Goal: Task Accomplishment & Management: Complete application form

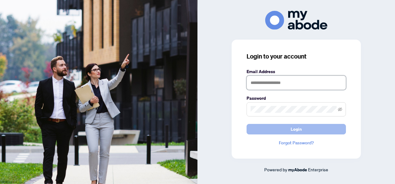
type input "**********"
click at [290, 126] on button "Login" at bounding box center [296, 129] width 99 height 11
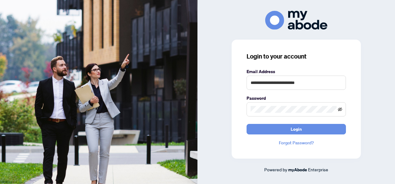
click at [339, 108] on icon "eye-invisible" at bounding box center [340, 109] width 4 height 4
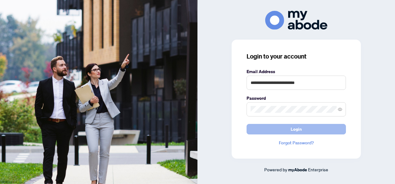
click at [258, 127] on button "Login" at bounding box center [296, 129] width 99 height 11
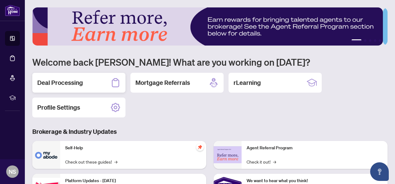
click at [81, 84] on h2 "Deal Processing" at bounding box center [60, 83] width 46 height 9
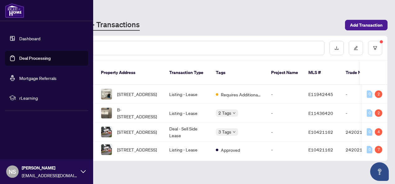
click at [38, 36] on link "Dashboard" at bounding box center [29, 39] width 21 height 6
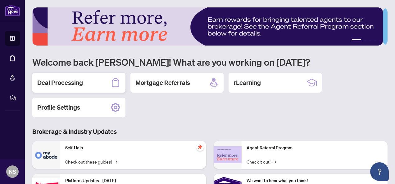
click at [61, 83] on h2 "Deal Processing" at bounding box center [60, 83] width 46 height 9
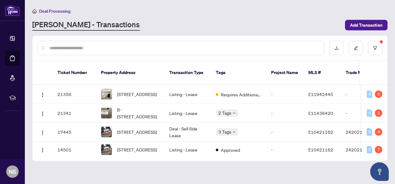
click at [61, 8] on span "Deal Processing" at bounding box center [54, 11] width 31 height 6
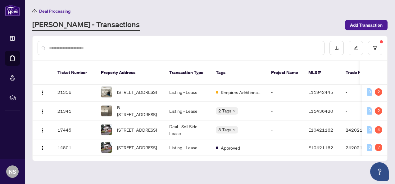
click at [52, 13] on span "Deal Processing" at bounding box center [54, 11] width 31 height 6
drag, startPoint x: 63, startPoint y: 8, endPoint x: 50, endPoint y: 25, distance: 21.1
click at [50, 25] on div "Deal Processing [PERSON_NAME] - Transactions Add Transaction" at bounding box center [209, 18] width 355 height 23
click at [50, 25] on link "[PERSON_NAME] - Transactions" at bounding box center [85, 25] width 107 height 11
click at [32, 12] on icon "home" at bounding box center [34, 11] width 4 height 4
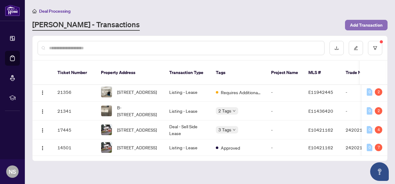
click at [372, 28] on span "Add Transaction" at bounding box center [366, 25] width 33 height 10
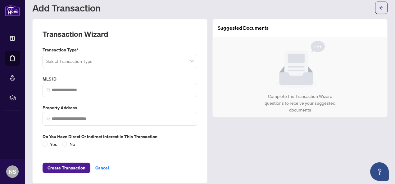
scroll to position [24, 0]
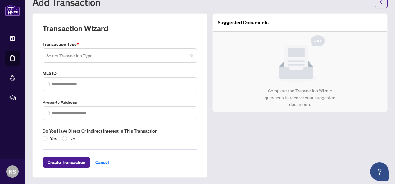
click at [71, 53] on input "search" at bounding box center [117, 57] width 142 height 14
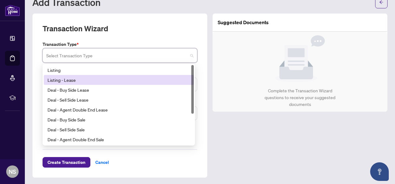
click at [80, 77] on div "Listing - Lease" at bounding box center [119, 80] width 143 height 7
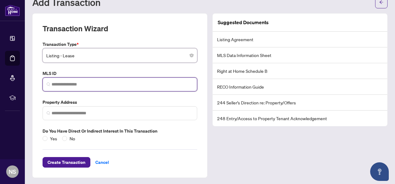
click at [99, 87] on input "search" at bounding box center [123, 84] width 142 height 7
paste input "*********"
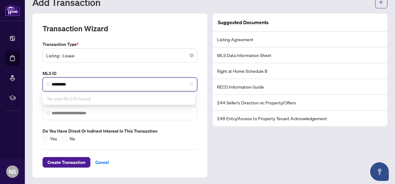
type input "*********"
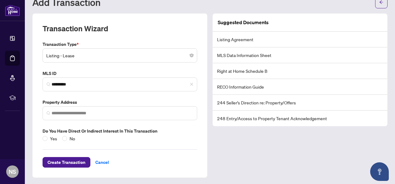
click at [97, 121] on div "Transaction Type * Listing - Lease 13 14 15 Listing Listing - Lease Deal - Buy …" at bounding box center [120, 91] width 160 height 101
click at [101, 116] on span at bounding box center [120, 114] width 155 height 14
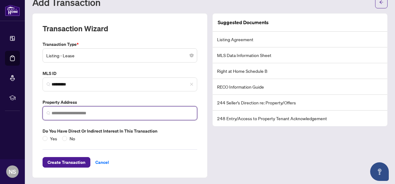
scroll to position [0, 0]
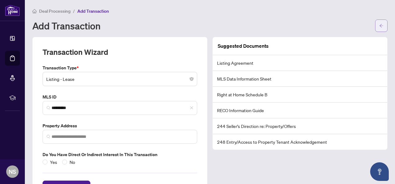
click at [375, 20] on button "button" at bounding box center [381, 26] width 12 height 12
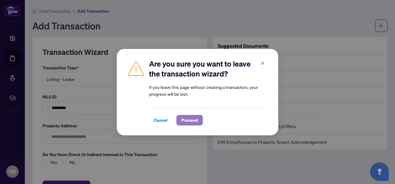
click at [190, 122] on span "Proceed" at bounding box center [189, 121] width 16 height 10
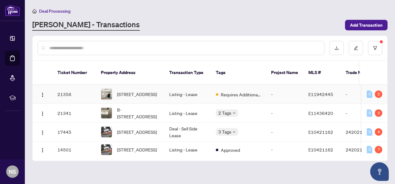
scroll to position [6, 0]
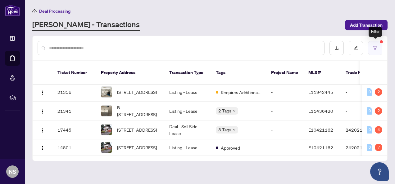
click at [374, 48] on icon "filter" at bounding box center [375, 48] width 4 height 4
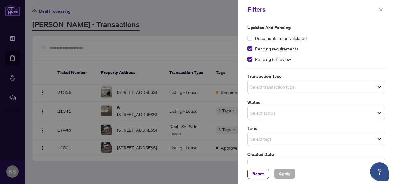
click at [213, 36] on div at bounding box center [197, 92] width 395 height 184
click at [281, 170] on span "Apply" at bounding box center [284, 174] width 11 height 10
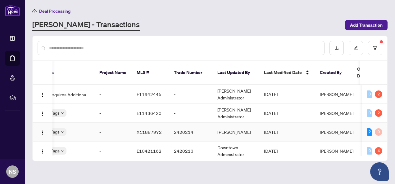
scroll to position [0, 0]
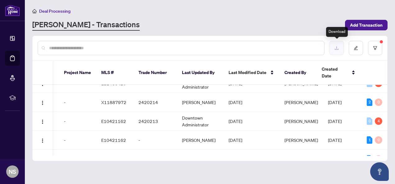
click at [337, 47] on icon "download" at bounding box center [337, 48] width 4 height 3
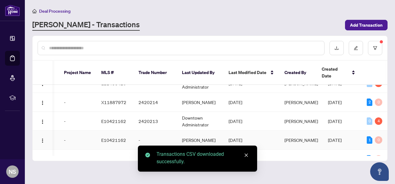
click at [327, 139] on td "[DATE]" at bounding box center [344, 140] width 43 height 19
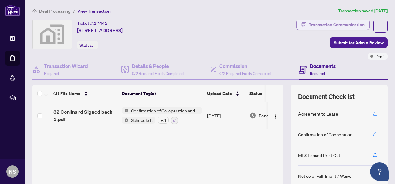
click at [355, 24] on div "Transaction Communication" at bounding box center [337, 25] width 56 height 10
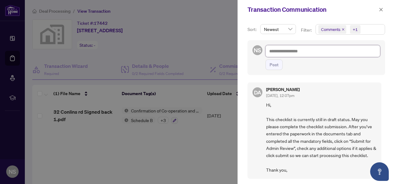
click at [317, 55] on textarea at bounding box center [323, 50] width 115 height 11
click at [281, 28] on span "Newest" at bounding box center [278, 29] width 28 height 9
click at [359, 13] on div "Transaction Communication" at bounding box center [313, 9] width 130 height 9
click at [379, 7] on span "button" at bounding box center [381, 10] width 4 height 10
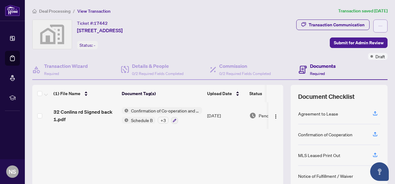
click at [378, 25] on icon "ellipsis" at bounding box center [380, 26] width 4 height 4
click at [376, 57] on span "Draft" at bounding box center [381, 56] width 10 height 7
click at [376, 59] on span "Draft" at bounding box center [381, 56] width 10 height 7
click at [369, 53] on div "Draft" at bounding box center [378, 56] width 20 height 7
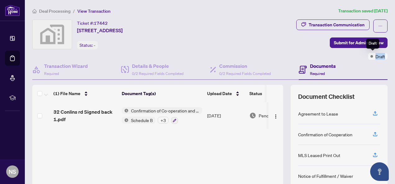
click at [369, 53] on div "Draft" at bounding box center [378, 56] width 20 height 7
click at [278, 57] on div "Transaction Communication Submit for Admin Review Draft" at bounding box center [299, 40] width 177 height 40
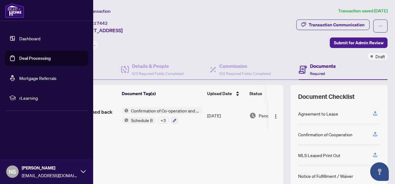
click at [27, 40] on link "Dashboard" at bounding box center [29, 39] width 21 height 6
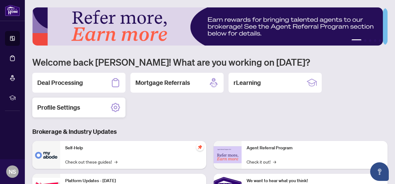
click at [90, 106] on div "Profile Settings" at bounding box center [78, 108] width 93 height 20
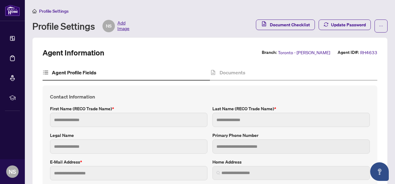
type input "**********"
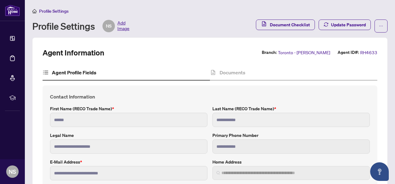
type input "******"
type input "**********"
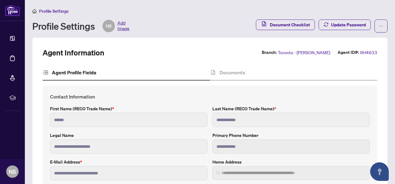
type input "*********"
type input "*"
type input "*******"
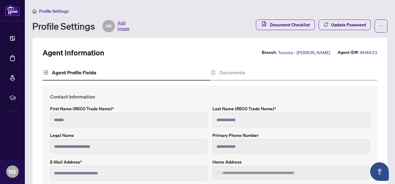
type input "**********"
click at [281, 25] on span "Document Checklist" at bounding box center [290, 25] width 40 height 10
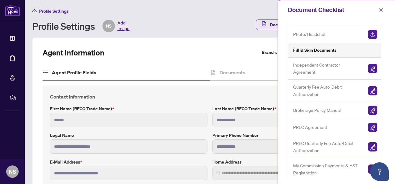
click at [221, 17] on div "Profile Settings Profile Settings NS Add Image Document Checklist Update Passwo…" at bounding box center [209, 19] width 355 height 25
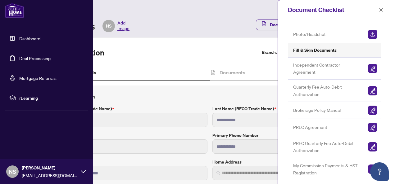
click at [28, 40] on link "Dashboard" at bounding box center [29, 39] width 21 height 6
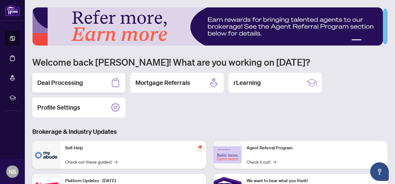
click at [81, 82] on h2 "Deal Processing" at bounding box center [60, 83] width 46 height 9
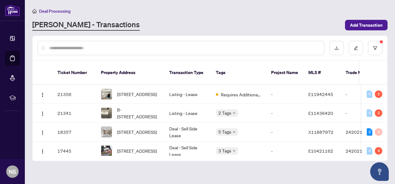
drag, startPoint x: 81, startPoint y: 82, endPoint x: 143, endPoint y: 12, distance: 93.0
click at [143, 12] on div "Deal Processing" at bounding box center [209, 10] width 355 height 7
click at [162, 28] on div "[PERSON_NAME] - Transactions" at bounding box center [186, 25] width 309 height 11
click at [88, 21] on link "[PERSON_NAME] - Transactions" at bounding box center [85, 25] width 107 height 11
click at [91, 25] on link "[PERSON_NAME] - Transactions" at bounding box center [85, 25] width 107 height 11
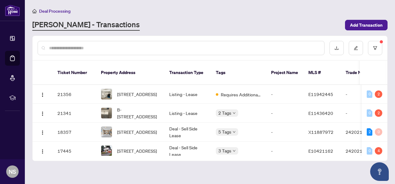
click at [91, 25] on link "[PERSON_NAME] - Transactions" at bounding box center [85, 25] width 107 height 11
click at [94, 24] on link "[PERSON_NAME] - Transactions" at bounding box center [85, 25] width 107 height 11
click at [363, 48] on button "button" at bounding box center [356, 48] width 14 height 14
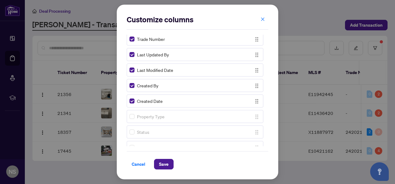
scroll to position [196, 0]
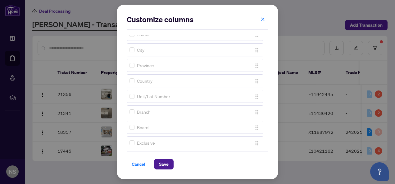
drag, startPoint x: 264, startPoint y: 151, endPoint x: 180, endPoint y: 70, distance: 116.4
click at [180, 70] on div "Ticket Number Property Address Transaction Type Tags Project Name MLS # Trade N…" at bounding box center [198, 91] width 142 height 112
click at [261, 19] on icon "close" at bounding box center [263, 19] width 4 height 4
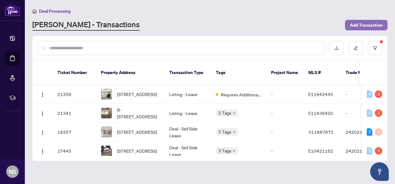
click at [369, 20] on span "Add Transaction" at bounding box center [366, 25] width 33 height 10
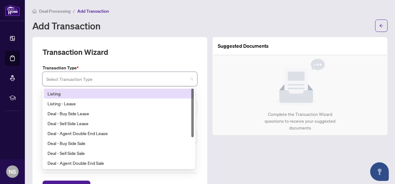
click at [153, 78] on input "search" at bounding box center [117, 80] width 142 height 14
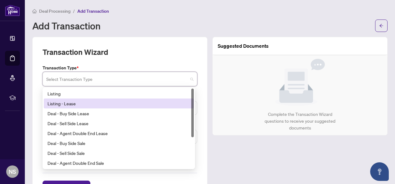
click at [138, 103] on div "Listing - Lease" at bounding box center [119, 103] width 143 height 7
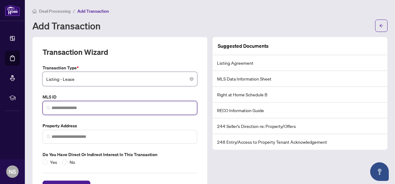
click at [136, 109] on input "search" at bounding box center [123, 108] width 142 height 7
paste input "*********"
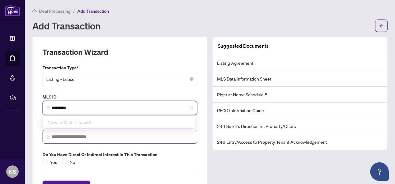
drag, startPoint x: 116, startPoint y: 142, endPoint x: 121, endPoint y: 133, distance: 10.8
click at [121, 133] on span at bounding box center [120, 137] width 155 height 14
type input "*********"
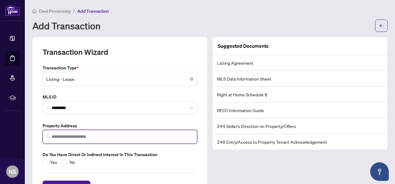
click at [121, 134] on input "search" at bounding box center [123, 137] width 142 height 7
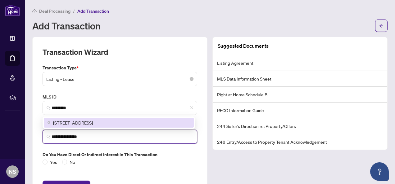
click at [128, 117] on div "ChIJg71vDfbE1YkRYwonYxMjZGs [STREET_ADDRESS]" at bounding box center [119, 123] width 152 height 12
click at [93, 123] on span "[STREET_ADDRESS]" at bounding box center [73, 123] width 40 height 7
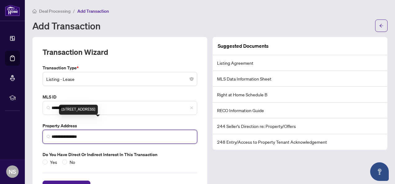
type input "**********"
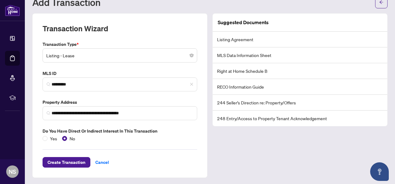
scroll to position [23, 0]
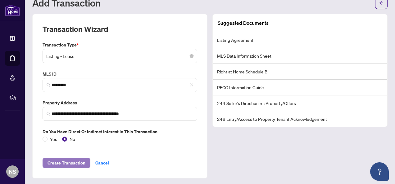
click at [62, 165] on span "Create Transaction" at bounding box center [67, 163] width 38 height 10
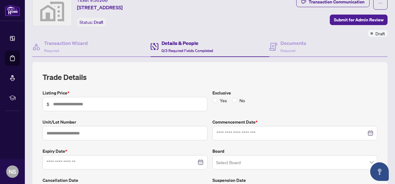
click at [143, 108] on span "$" at bounding box center [125, 104] width 165 height 14
type input "*****"
click at [140, 128] on input "text" at bounding box center [125, 133] width 165 height 14
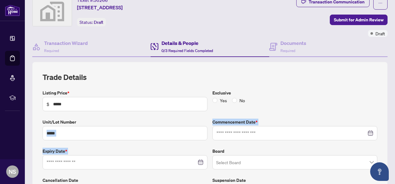
drag, startPoint x: 118, startPoint y: 171, endPoint x: 122, endPoint y: 137, distance: 34.7
click at [122, 137] on div "Listing Price * $ ***** Exclusive Yes No Unit/Lot Number **** Commencement Date…" at bounding box center [210, 144] width 340 height 109
click at [122, 137] on input "****" at bounding box center [125, 133] width 165 height 14
type input "**********"
drag, startPoint x: 231, startPoint y: 127, endPoint x: 232, endPoint y: 137, distance: 10.3
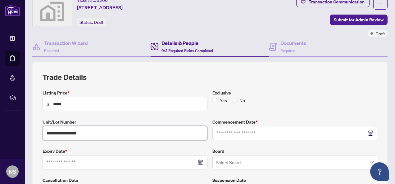
click at [232, 137] on div at bounding box center [294, 133] width 165 height 14
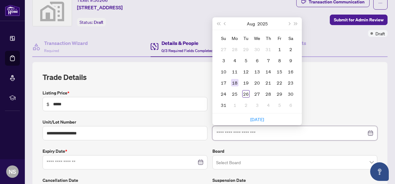
drag, startPoint x: 232, startPoint y: 137, endPoint x: 237, endPoint y: 77, distance: 60.5
click at [237, 126] on div "[DATE] Su Mo Tu We Th Fr Sa 27 28 29 30 31 1 2 3 4 5 6 7 8 9 10 11 12 13 14 15 …" at bounding box center [294, 133] width 165 height 14
type input "**********"
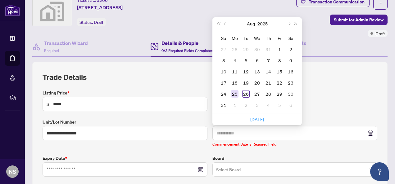
click at [236, 94] on td "25" at bounding box center [234, 94] width 11 height 11
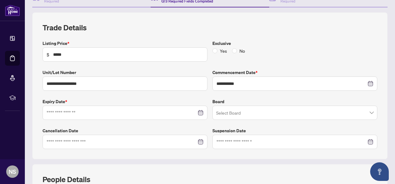
scroll to position [73, 0]
click at [198, 110] on div at bounding box center [125, 113] width 157 height 7
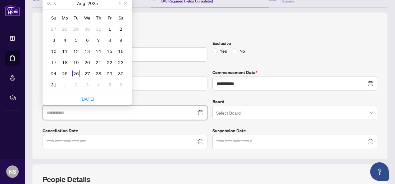
type input "**********"
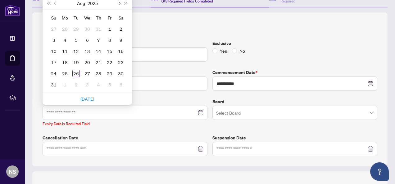
click at [118, 2] on span "Next month (PageDown)" at bounding box center [118, 3] width 3 height 3
click at [118, 3] on button "Next month (PageDown)" at bounding box center [119, 3] width 7 height 12
type input "**********"
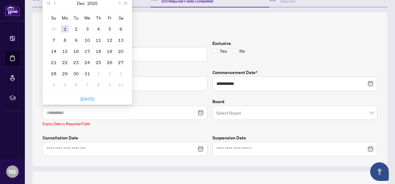
click at [66, 26] on div "1" at bounding box center [64, 28] width 7 height 7
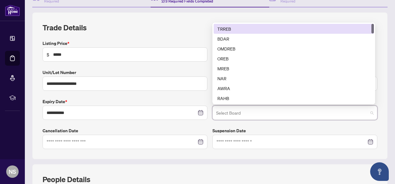
click at [246, 107] on input "search" at bounding box center [292, 114] width 152 height 14
click at [234, 30] on div "TRREB" at bounding box center [293, 28] width 153 height 7
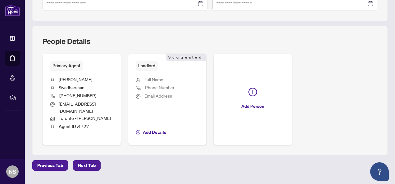
scroll to position [219, 0]
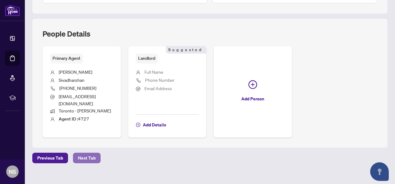
click at [88, 153] on span "Next Tab" at bounding box center [87, 158] width 18 height 10
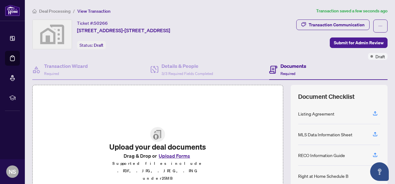
click at [186, 160] on button "Upload Forms" at bounding box center [174, 156] width 35 height 8
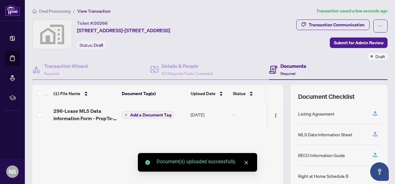
click at [196, 125] on td "[DATE]" at bounding box center [209, 114] width 42 height 25
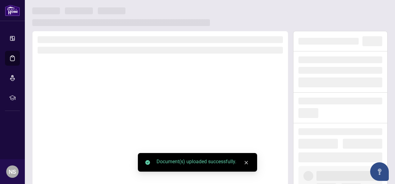
click at [244, 164] on link "Close" at bounding box center [246, 163] width 7 height 7
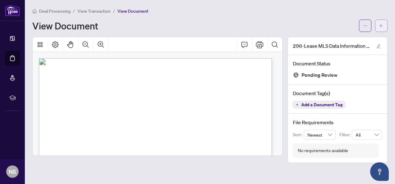
click at [380, 26] on icon "arrow-left" at bounding box center [381, 26] width 4 height 4
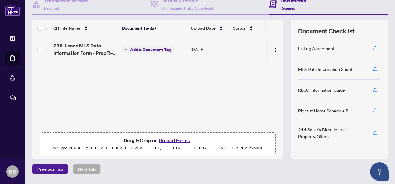
scroll to position [84, 0]
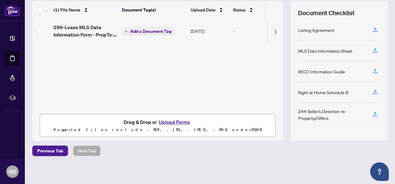
click at [162, 119] on button "Upload Forms" at bounding box center [174, 122] width 35 height 8
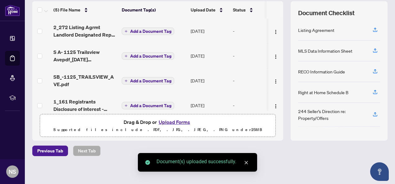
click at [247, 164] on icon "close" at bounding box center [246, 163] width 4 height 4
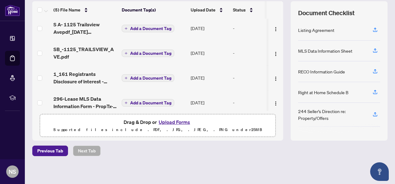
scroll to position [34, 0]
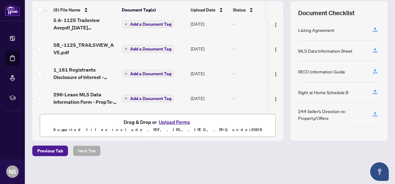
click at [95, 149] on div "Previous Tab Next Tab" at bounding box center [209, 151] width 355 height 11
click at [90, 127] on p "Supported files include .PDF, .JPG, .JPEG, .PNG under 25 MB" at bounding box center [158, 129] width 228 height 7
click at [281, 15] on th at bounding box center [282, 9] width 2 height 17
drag, startPoint x: 392, startPoint y: 65, endPoint x: 149, endPoint y: 141, distance: 254.5
click at [149, 141] on div "Deal Processing / View Transaction Transaction saved a few seconds ago Ticket #…" at bounding box center [210, 51] width 360 height 255
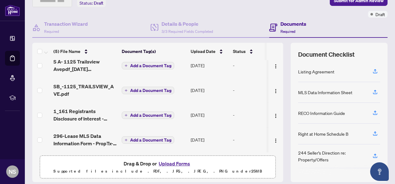
scroll to position [41, 0]
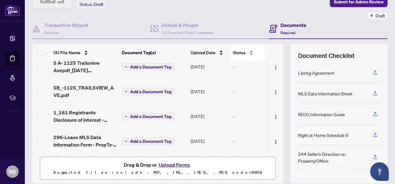
click at [248, 56] on div "Status" at bounding box center [257, 52] width 48 height 7
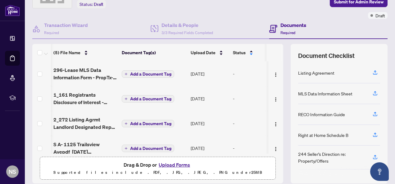
scroll to position [0, 21]
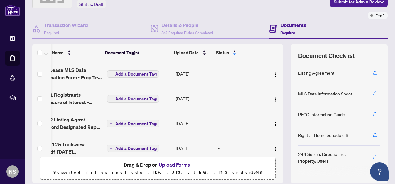
click at [134, 70] on div "Add a Document Tag" at bounding box center [133, 74] width 52 height 8
click at [130, 75] on span "Add a Document Tag" at bounding box center [135, 74] width 41 height 4
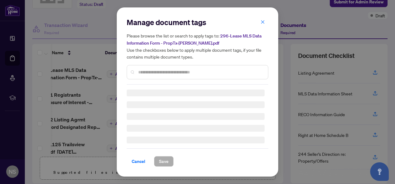
click at [149, 73] on div "Manage document tags Please browse the list or search to apply tags to: 296-Lea…" at bounding box center [198, 50] width 142 height 67
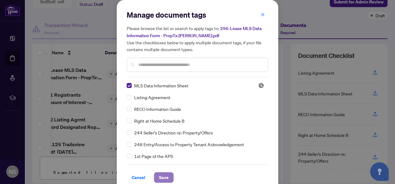
click at [154, 175] on button "Save" at bounding box center [164, 178] width 20 height 11
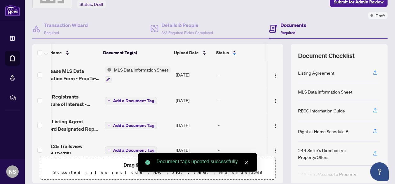
click at [114, 99] on span "Add a Document Tag" at bounding box center [133, 101] width 41 height 4
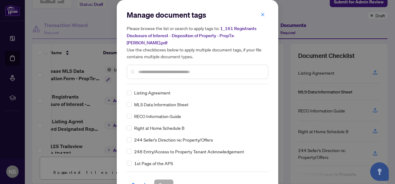
click at [145, 70] on div at bounding box center [198, 72] width 142 height 14
click at [146, 69] on input "text" at bounding box center [200, 72] width 125 height 7
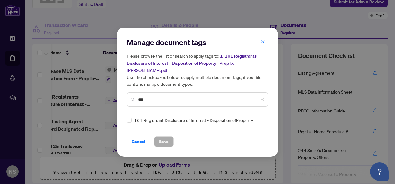
type input "***"
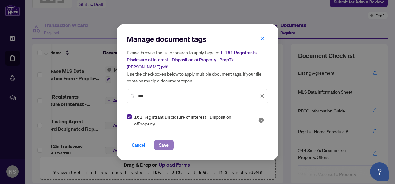
click at [159, 141] on span "Save" at bounding box center [164, 145] width 10 height 10
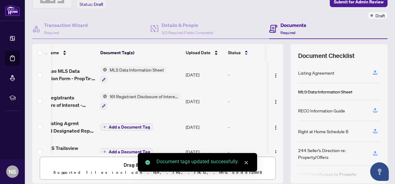
scroll to position [0, 0]
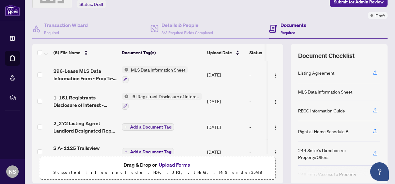
click at [142, 126] on span "Add a Document Tag" at bounding box center [150, 127] width 41 height 4
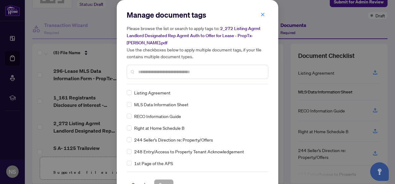
click at [148, 80] on div "Manage document tags Please browse the list or search to apply tags to: 2_272 L…" at bounding box center [198, 47] width 142 height 75
click at [148, 74] on input "text" at bounding box center [200, 72] width 125 height 7
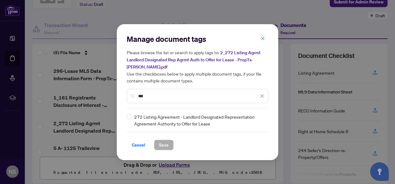
type input "***"
click at [159, 144] on span "Save" at bounding box center [164, 145] width 10 height 10
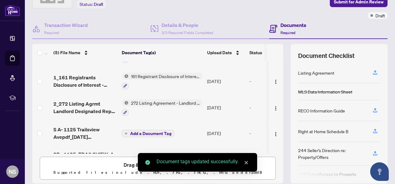
scroll to position [38, 0]
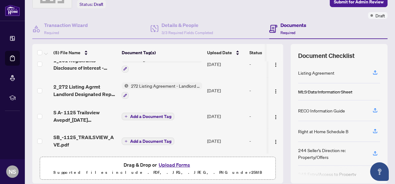
click at [143, 115] on span "Add a Document Tag" at bounding box center [150, 117] width 41 height 4
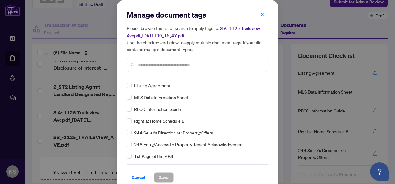
click at [158, 61] on input "text" at bounding box center [200, 64] width 125 height 7
click at [158, 62] on input "text" at bounding box center [200, 64] width 125 height 7
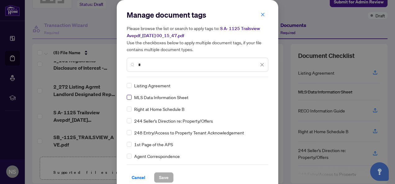
type input "*"
click at [159, 181] on span "Save" at bounding box center [164, 178] width 10 height 10
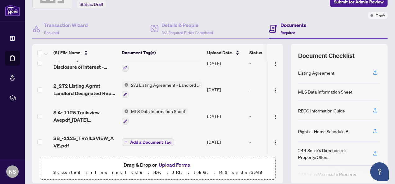
click at [135, 140] on span "Add a Document Tag" at bounding box center [150, 142] width 41 height 4
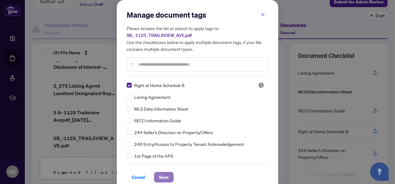
click at [160, 175] on span "Save" at bounding box center [164, 178] width 10 height 10
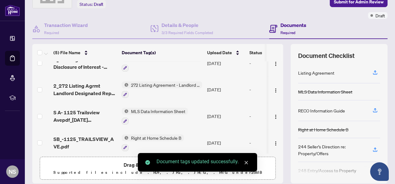
scroll to position [42, 0]
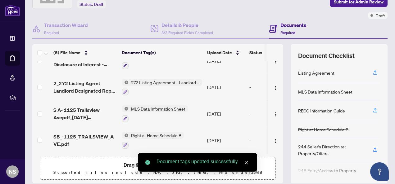
click at [244, 163] on icon "close" at bounding box center [246, 163] width 4 height 4
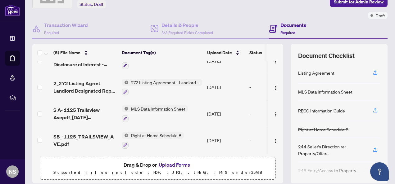
click at [279, 82] on div "(5) File Name Document Tag(s) Upload Date Status 296-Lease MLS Data Information…" at bounding box center [209, 114] width 355 height 140
click at [275, 80] on td at bounding box center [275, 87] width 15 height 27
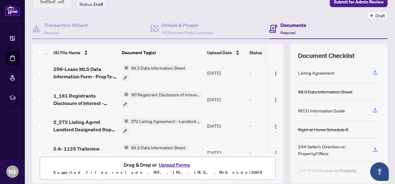
scroll to position [0, 0]
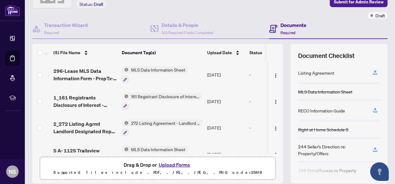
drag, startPoint x: 287, startPoint y: 142, endPoint x: 275, endPoint y: 140, distance: 12.2
click at [275, 141] on td at bounding box center [275, 154] width 15 height 27
click at [275, 142] on td at bounding box center [275, 154] width 15 height 27
click at [124, 131] on icon "button" at bounding box center [125, 133] width 4 height 4
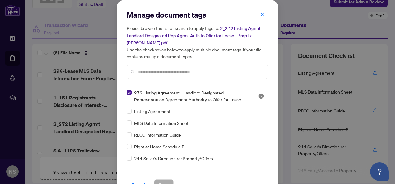
click at [178, 91] on span "272 Listing Agreement - Landlord Designated Representation Agreement Authority …" at bounding box center [192, 96] width 116 height 14
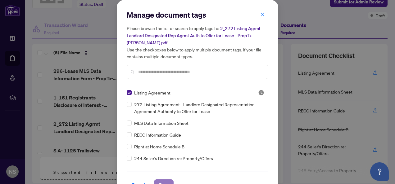
click at [162, 180] on span "Save" at bounding box center [164, 185] width 10 height 10
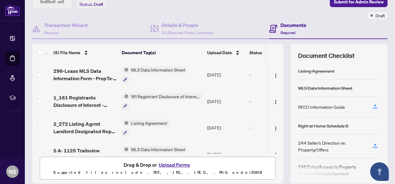
click at [280, 139] on div "(5) File Name Document Tag(s) Upload Date Status 296-Lease MLS Data Information…" at bounding box center [209, 114] width 355 height 140
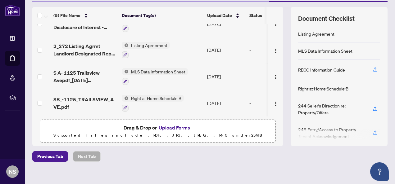
scroll to position [84, 0]
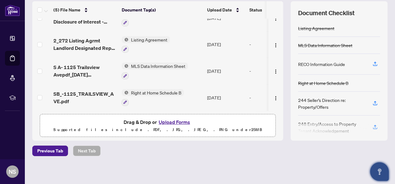
click at [381, 175] on icon "Open asap" at bounding box center [380, 172] width 8 height 8
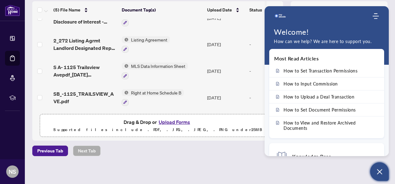
scroll to position [0, 0]
click at [243, 170] on div "Deal Processing / View Transaction Transaction saved a few seconds ago Ticket #…" at bounding box center [210, 51] width 360 height 255
click at [248, 149] on div "Previous Tab Next Tab" at bounding box center [209, 151] width 355 height 11
click at [377, 15] on icon "Modules Menu" at bounding box center [376, 16] width 6 height 6
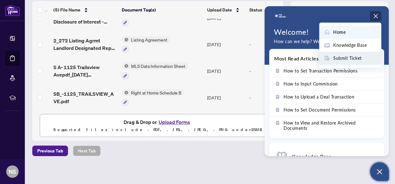
click at [332, 56] on span at bounding box center [328, 58] width 9 height 7
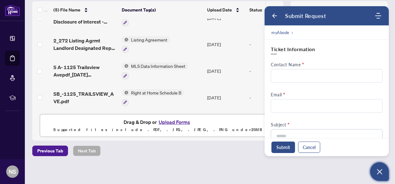
click at [273, 12] on div "Submit Request Home Knowledge Base Submit Ticket" at bounding box center [327, 16] width 124 height 12
click at [313, 149] on button "Cancel" at bounding box center [309, 147] width 22 height 11
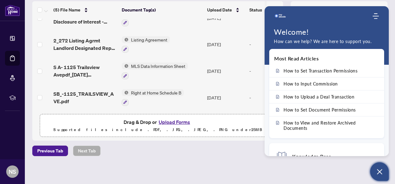
click at [231, 153] on div "Previous Tab Next Tab" at bounding box center [209, 151] width 355 height 11
click at [378, 15] on icon "Modules Menu" at bounding box center [376, 16] width 6 height 6
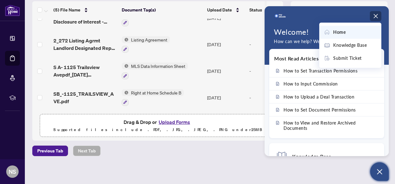
click at [377, 173] on icon "Open asap" at bounding box center [380, 172] width 8 height 8
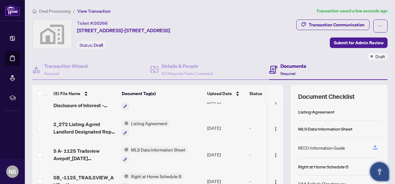
click at [283, 68] on h4 "Documents" at bounding box center [293, 65] width 26 height 7
click at [353, 40] on span "Submit for Admin Review" at bounding box center [359, 43] width 50 height 10
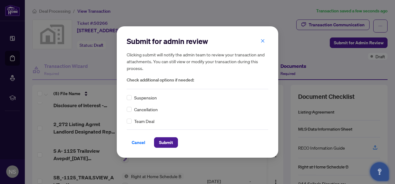
click at [134, 124] on span "Team Deal" at bounding box center [144, 121] width 20 height 7
click at [264, 42] on icon "close" at bounding box center [263, 41] width 4 height 4
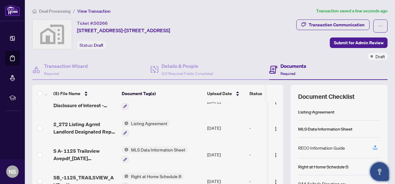
click at [102, 21] on span "50266" at bounding box center [101, 23] width 14 height 6
drag, startPoint x: 102, startPoint y: 21, endPoint x: 168, endPoint y: 4, distance: 68.3
click at [168, 4] on main "Deal Processing / View Transaction Transaction saved a few seconds ago Ticket #…" at bounding box center [210, 92] width 370 height 184
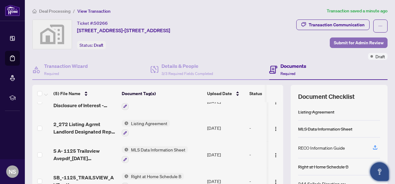
click at [363, 39] on span "Submit for Admin Review" at bounding box center [359, 43] width 50 height 10
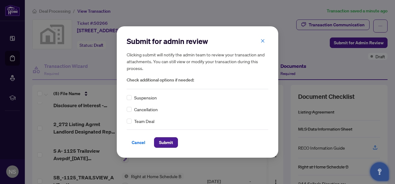
click at [132, 125] on div "Submit for admin review Clicking submit will notify the admin team to review yo…" at bounding box center [198, 92] width 142 height 112
click at [164, 142] on span "Submit" at bounding box center [166, 143] width 14 height 10
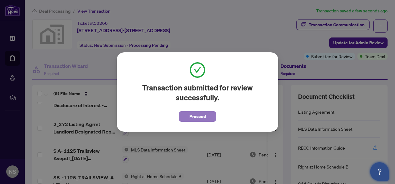
click at [205, 121] on button "Proceed" at bounding box center [197, 117] width 37 height 11
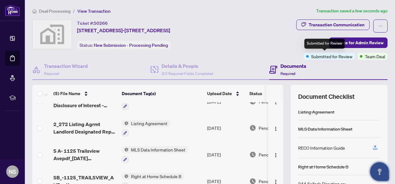
click at [338, 59] on span "Submitted for Review" at bounding box center [331, 56] width 41 height 7
click at [253, 95] on span "Status" at bounding box center [255, 93] width 13 height 7
